Goal: Information Seeking & Learning: Learn about a topic

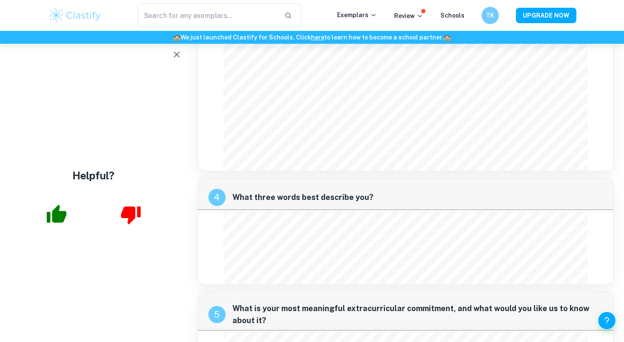
scroll to position [1090, 0]
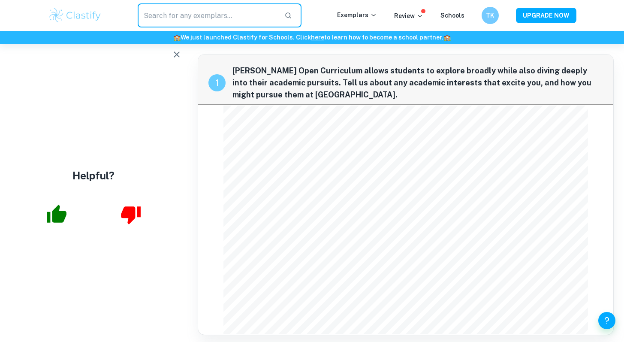
click at [182, 23] on input "text" at bounding box center [208, 15] width 140 height 24
click at [98, 11] on img at bounding box center [75, 15] width 54 height 17
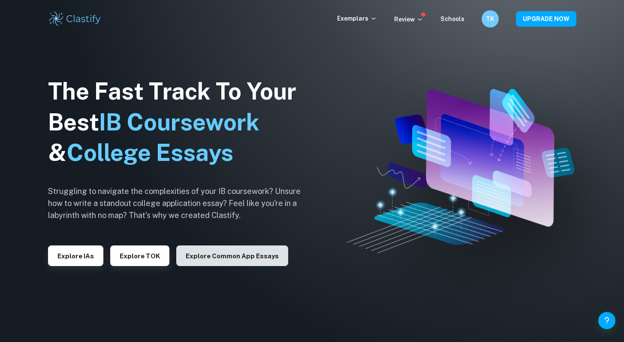
click at [217, 247] on button "Explore Common App essays" at bounding box center [232, 255] width 112 height 21
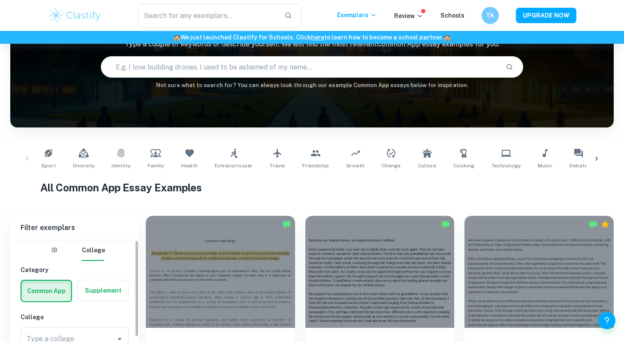
scroll to position [220, 0]
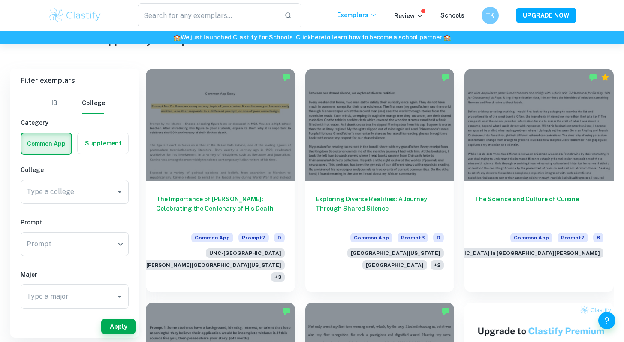
click at [98, 146] on label "button" at bounding box center [103, 143] width 51 height 21
click at [0, 0] on input "radio" at bounding box center [0, 0] width 0 height 0
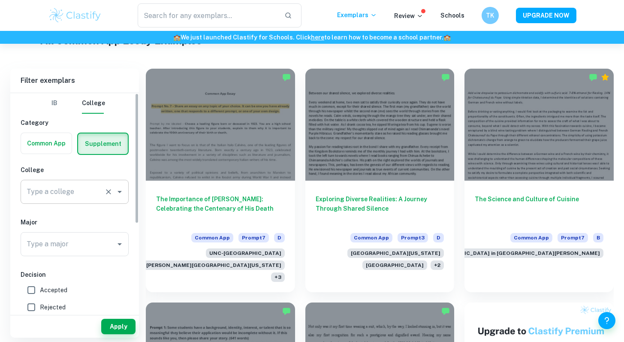
click at [83, 190] on input "Type a college" at bounding box center [62, 192] width 76 height 16
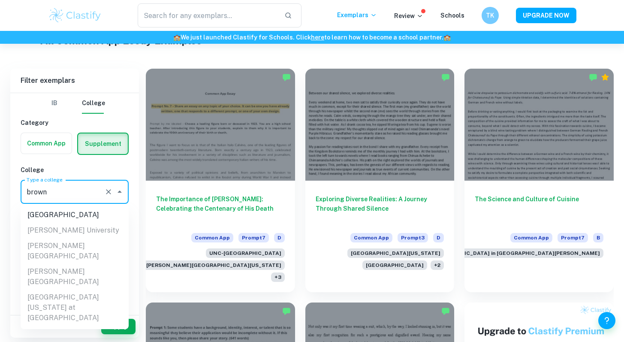
click at [61, 214] on li "[GEOGRAPHIC_DATA]" at bounding box center [75, 214] width 108 height 15
type input "[GEOGRAPHIC_DATA]"
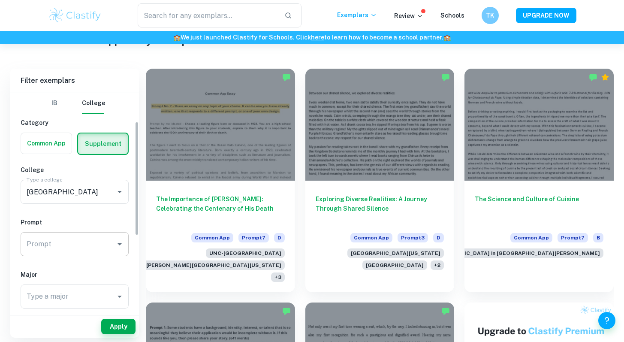
scroll to position [174, 0]
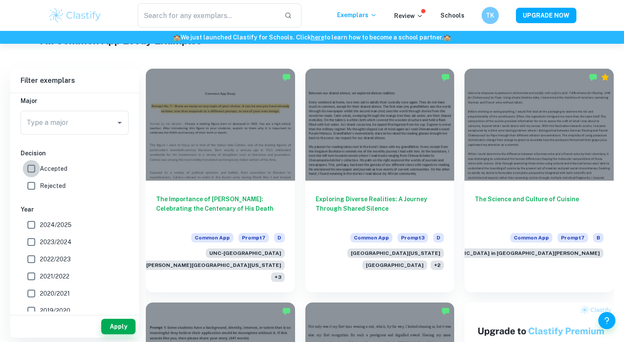
click at [31, 172] on input "Accepted" at bounding box center [31, 168] width 17 height 17
checkbox input "true"
click at [124, 325] on button "Apply" at bounding box center [118, 326] width 34 height 15
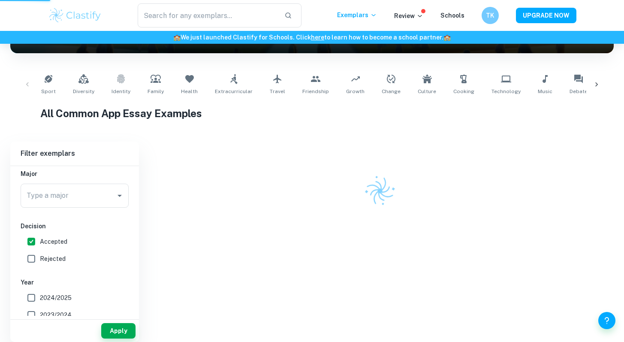
scroll to position [135, 0]
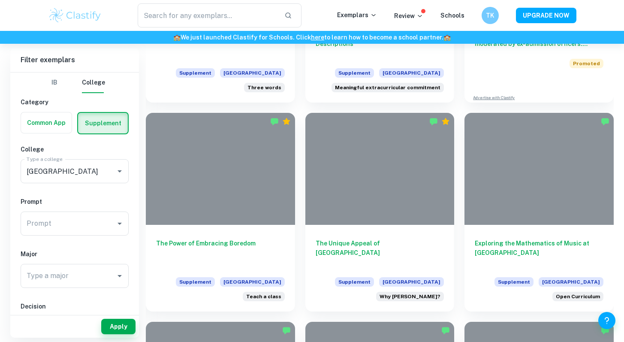
scroll to position [560, 0]
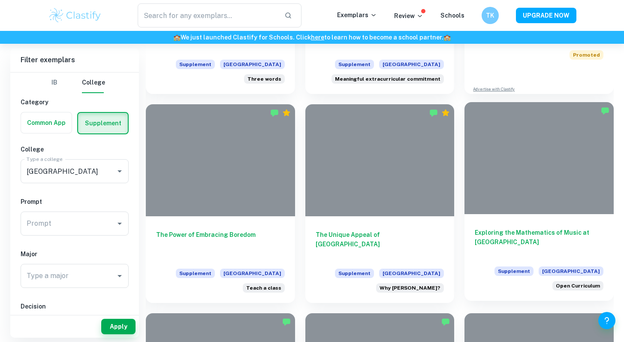
click at [511, 235] on h6 "Exploring the Mathematics of Music at [GEOGRAPHIC_DATA]" at bounding box center [539, 242] width 129 height 28
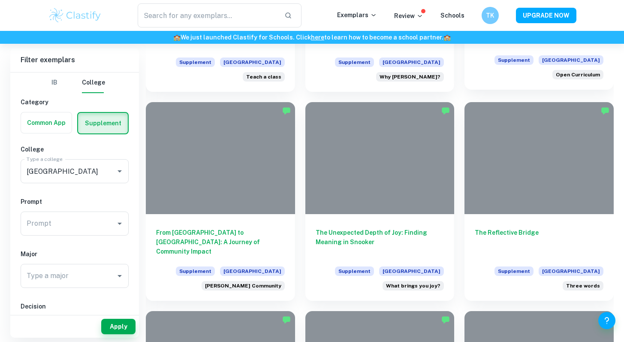
scroll to position [846, 0]
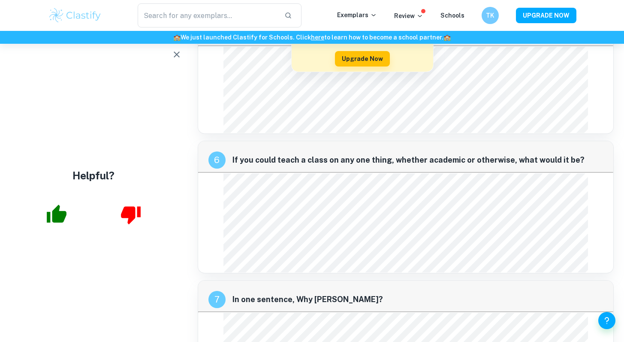
scroll to position [1070, 0]
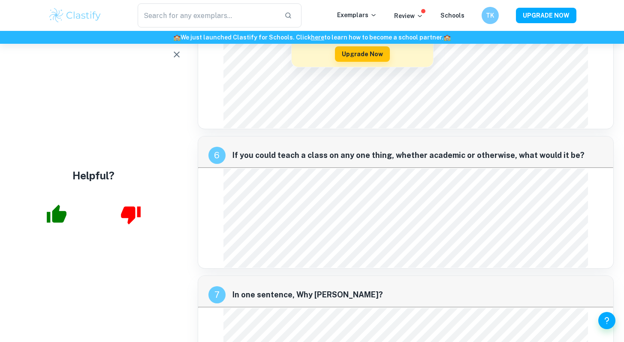
click at [569, 137] on div "6 If you could teach a class on any one thing, whether academic or otherwise, w…" at bounding box center [406, 151] width 416 height 31
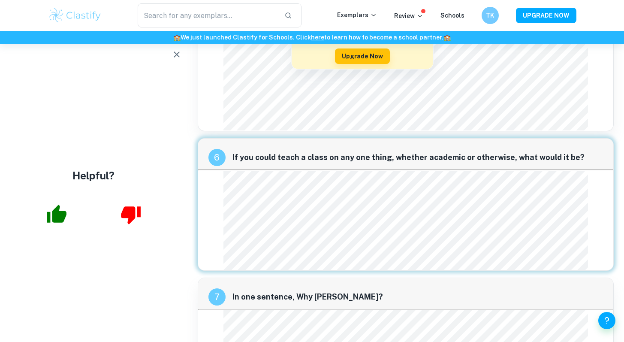
scroll to position [1095, 0]
